Goal: Task Accomplishment & Management: Complete application form

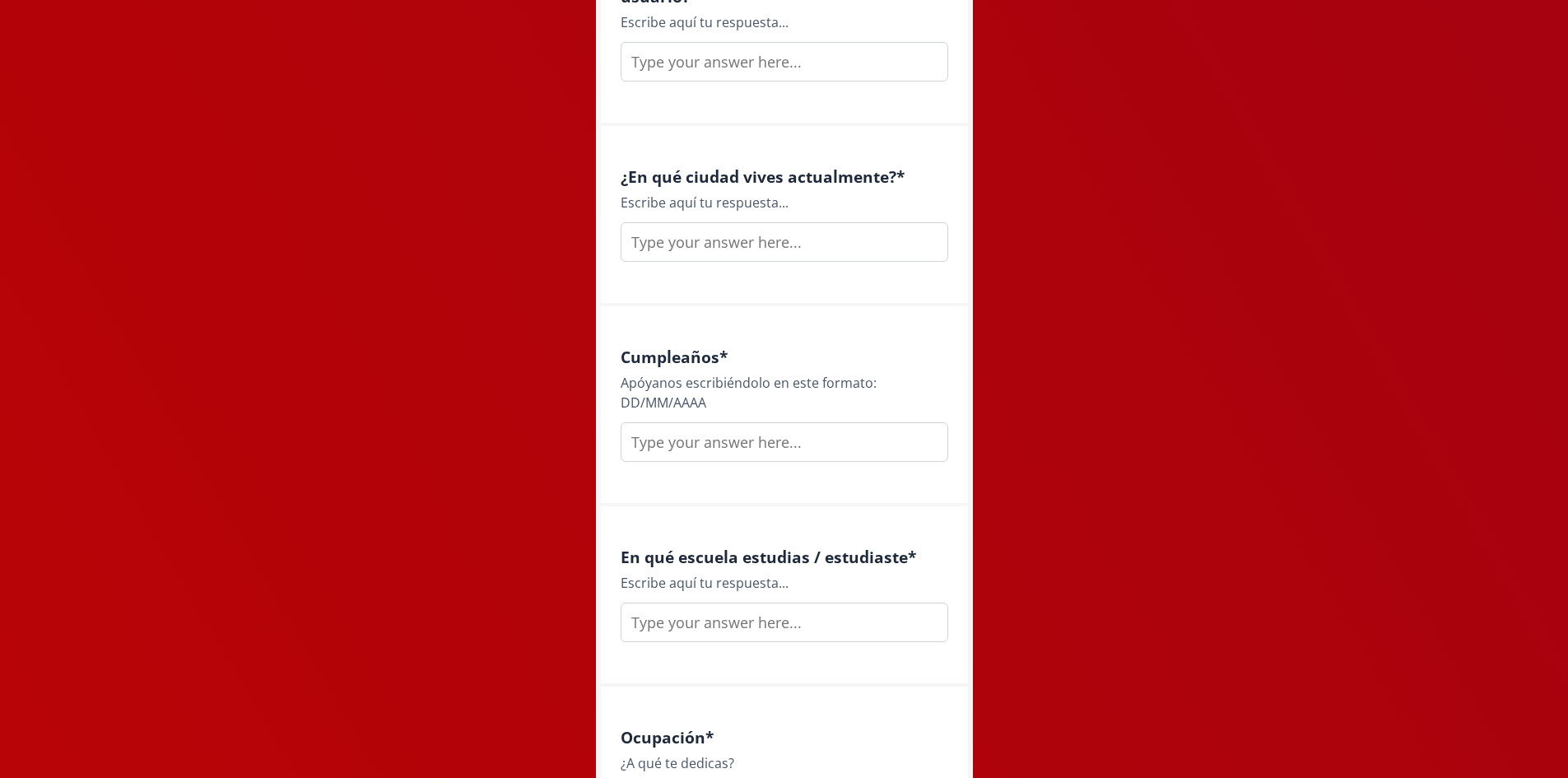
scroll to position [1975, 0]
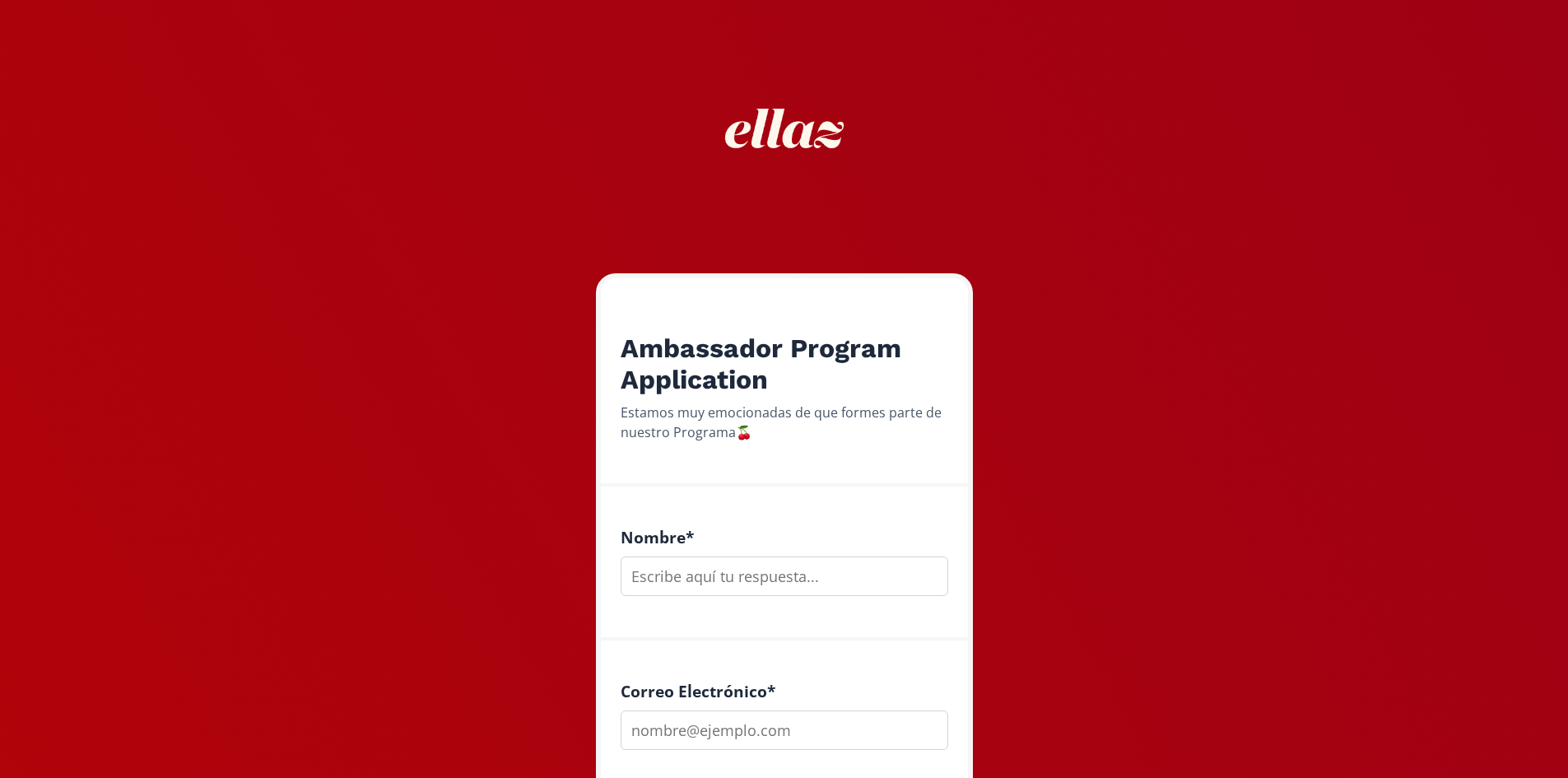
click at [731, 571] on input "text" at bounding box center [784, 576] width 328 height 39
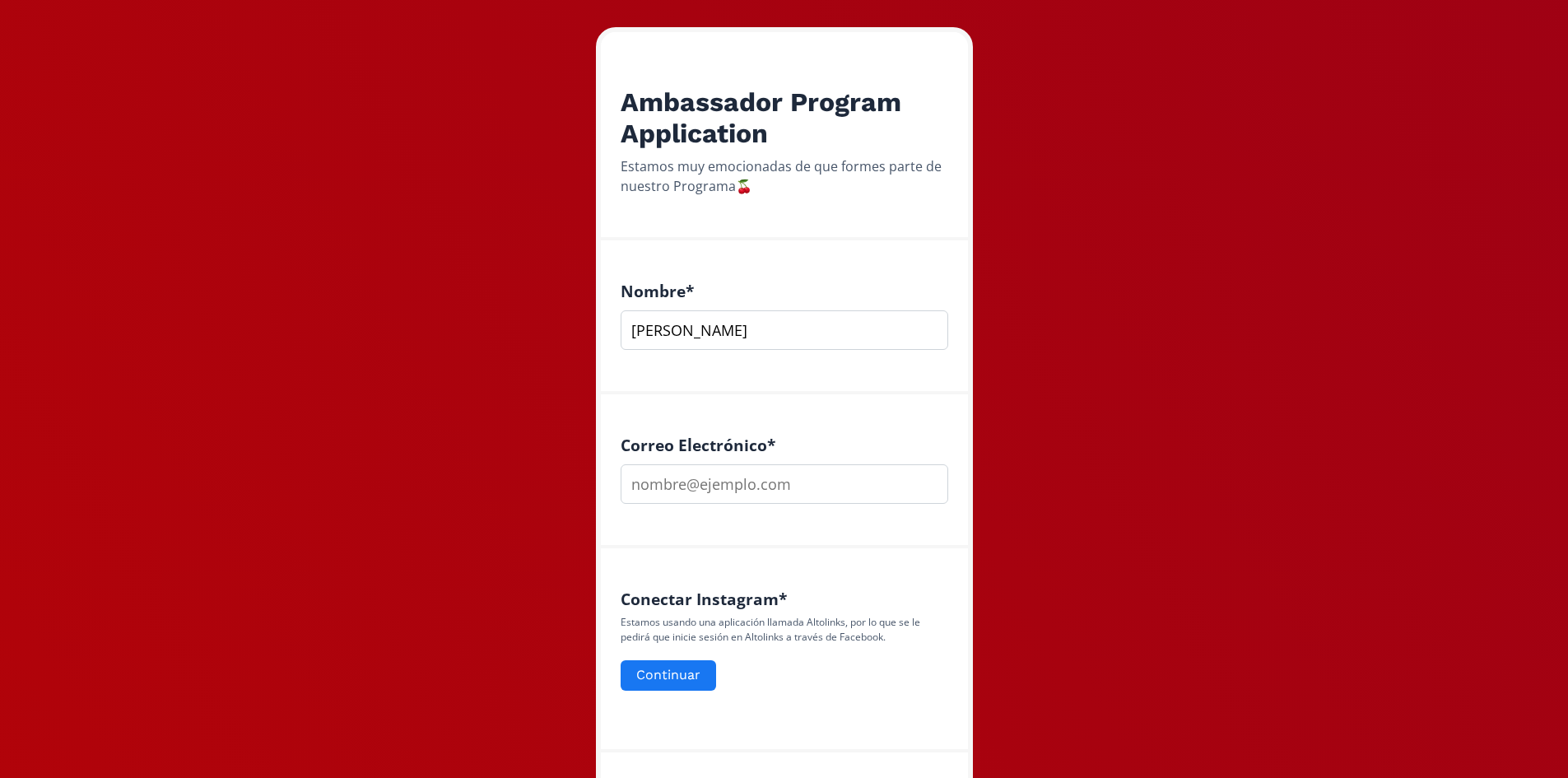
scroll to position [247, 0]
type input "Ana Paulette Ruiz"
click at [769, 493] on input "email" at bounding box center [784, 483] width 328 height 39
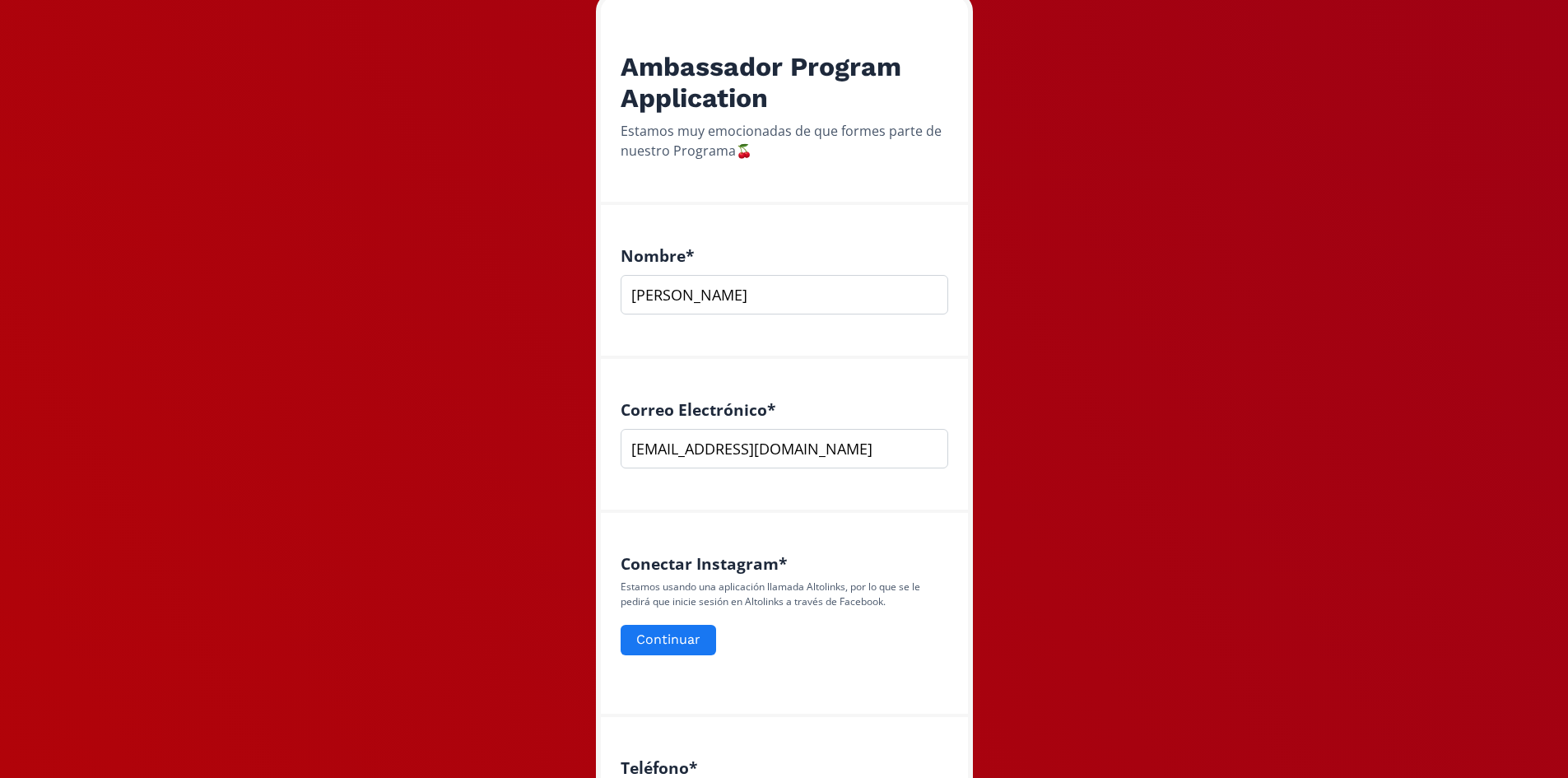
scroll to position [658, 0]
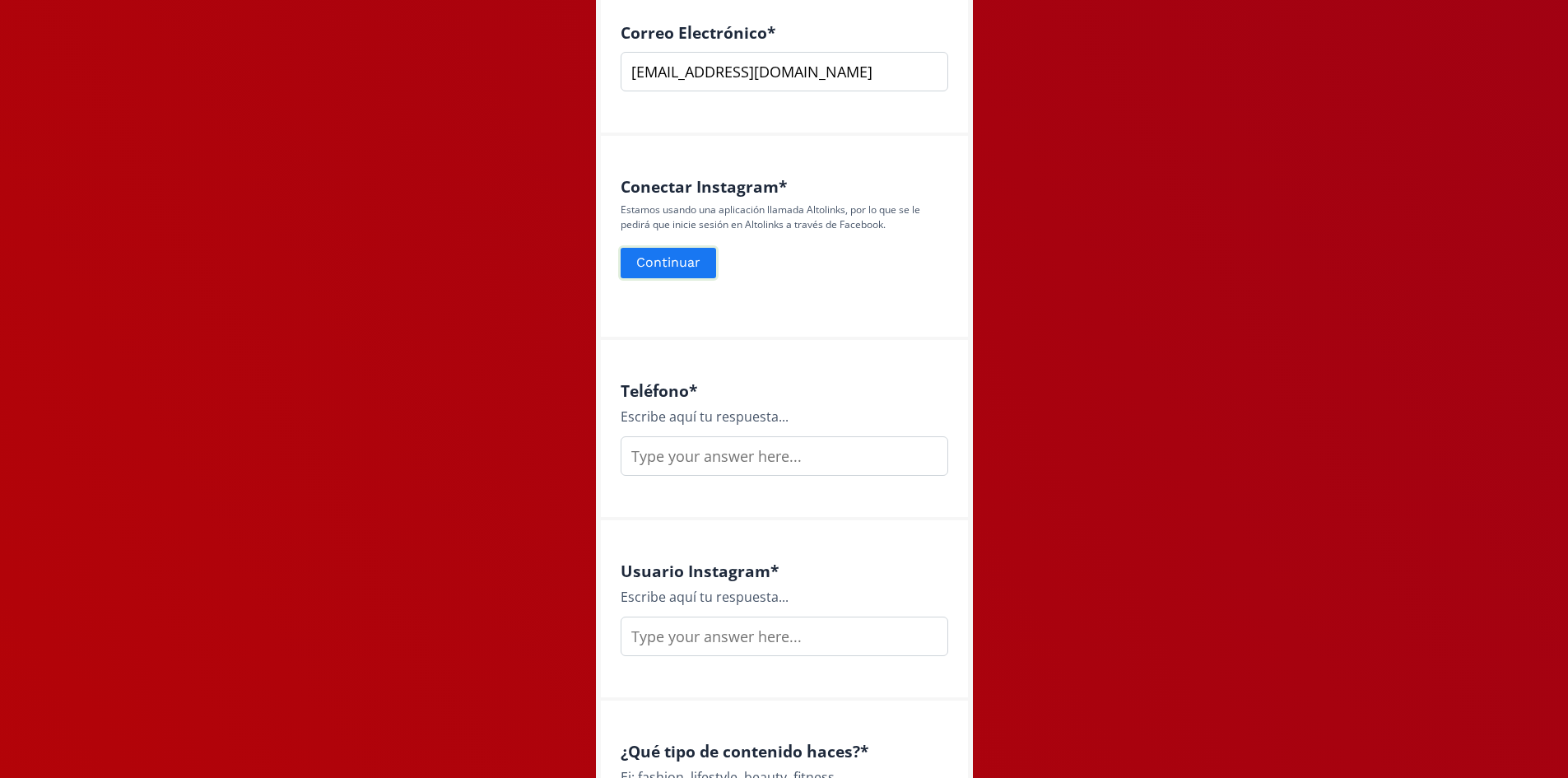
type input "anapaulette09@gmail.com"
click at [681, 266] on button "Continuar" at bounding box center [669, 263] width 100 height 35
